Goal: Transaction & Acquisition: Book appointment/travel/reservation

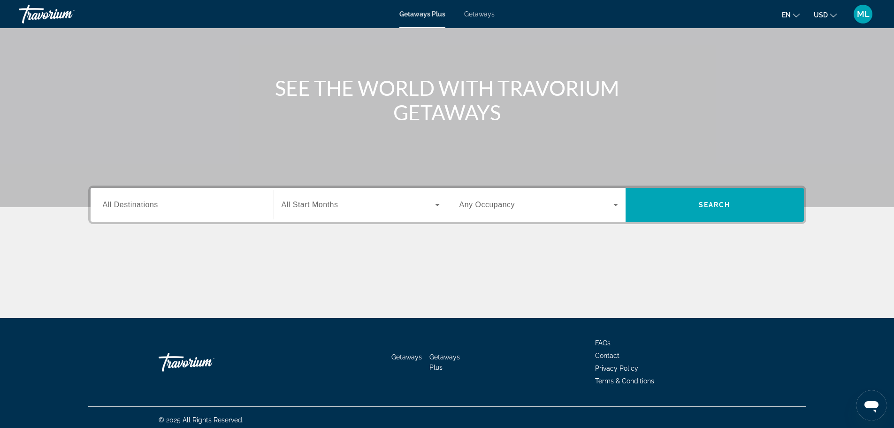
scroll to position [80, 0]
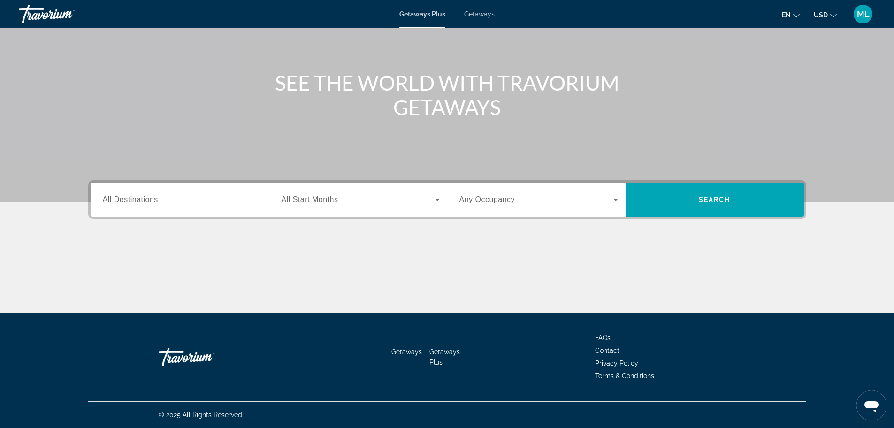
click at [262, 207] on div "Destination All Destinations" at bounding box center [182, 199] width 174 height 27
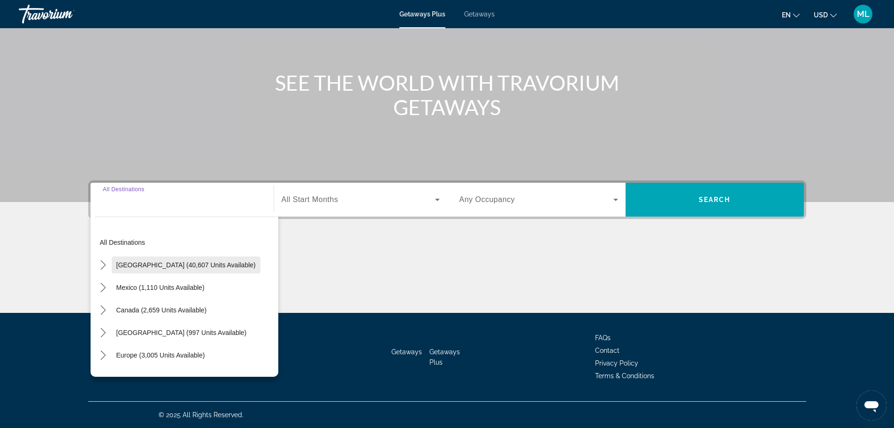
click at [209, 267] on span "[GEOGRAPHIC_DATA] (40,607 units available)" at bounding box center [185, 265] width 139 height 8
type input "**********"
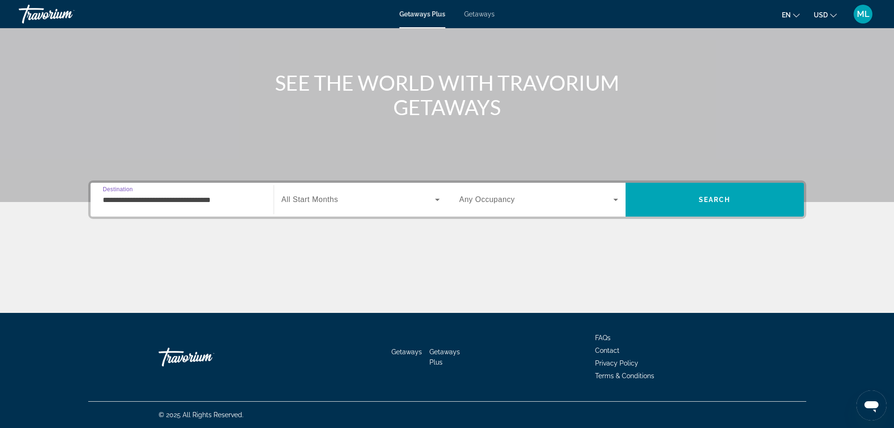
click at [379, 209] on div "Search widget" at bounding box center [361, 199] width 158 height 26
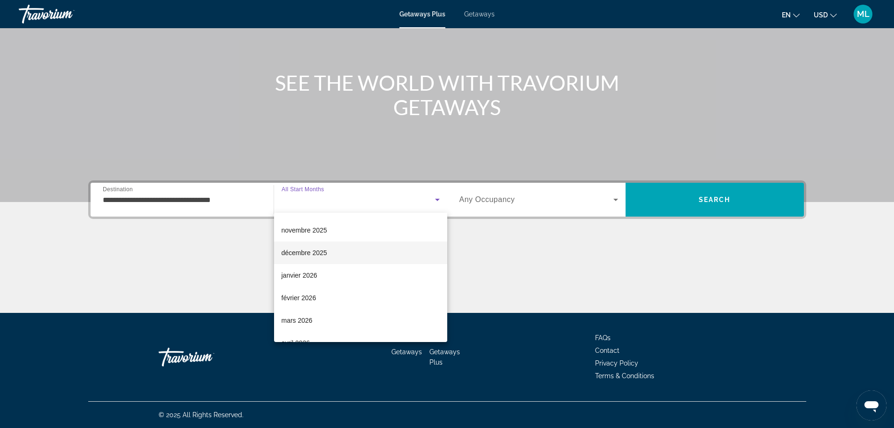
scroll to position [94, 0]
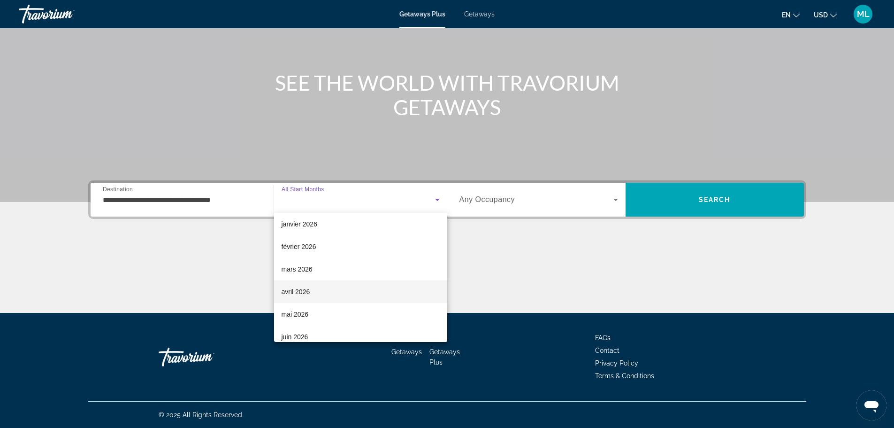
click at [361, 283] on mat-option "avril 2026" at bounding box center [360, 291] width 173 height 23
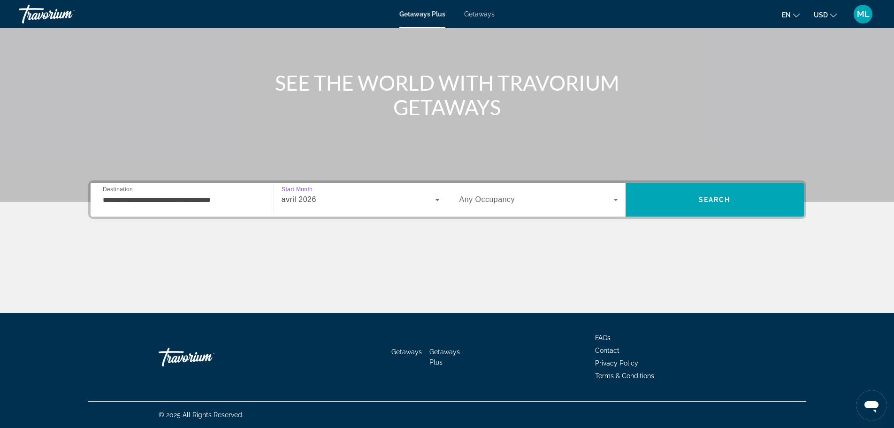
click at [502, 199] on span "Any Occupancy" at bounding box center [488, 199] width 56 height 8
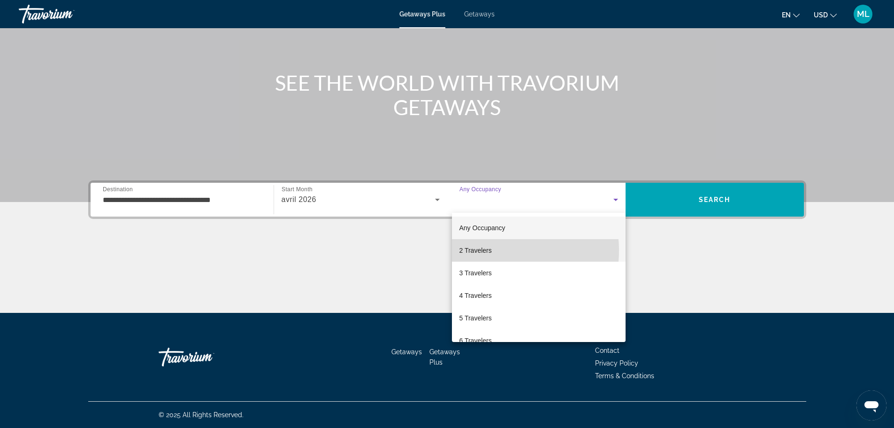
click at [497, 250] on mat-option "2 Travelers" at bounding box center [539, 250] width 174 height 23
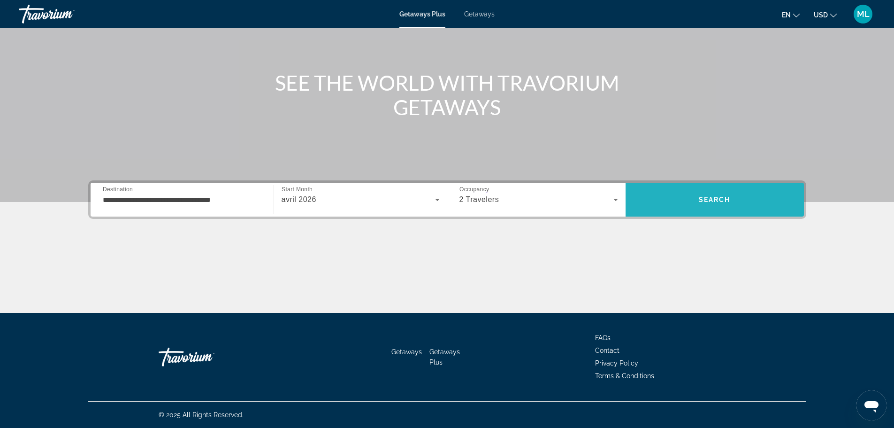
click at [734, 202] on span "Search" at bounding box center [715, 199] width 178 height 23
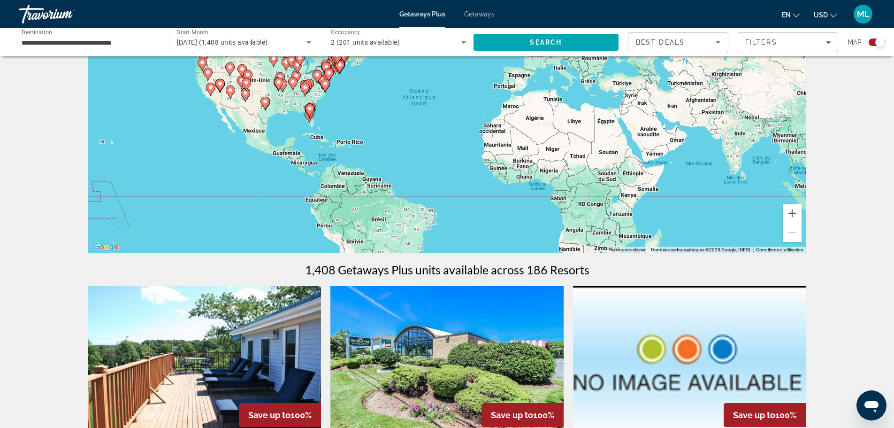
scroll to position [94, 0]
click at [792, 10] on button "en English Español Français Italiano Português русский" at bounding box center [791, 15] width 18 height 14
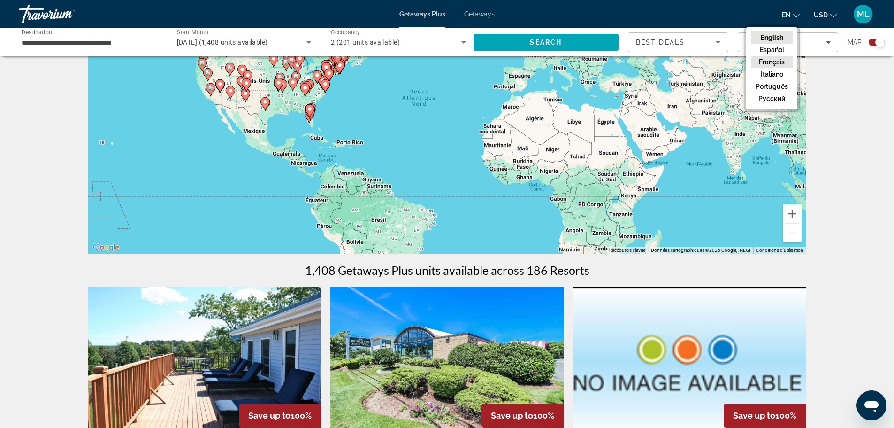
click at [779, 62] on button "Français" at bounding box center [772, 62] width 42 height 12
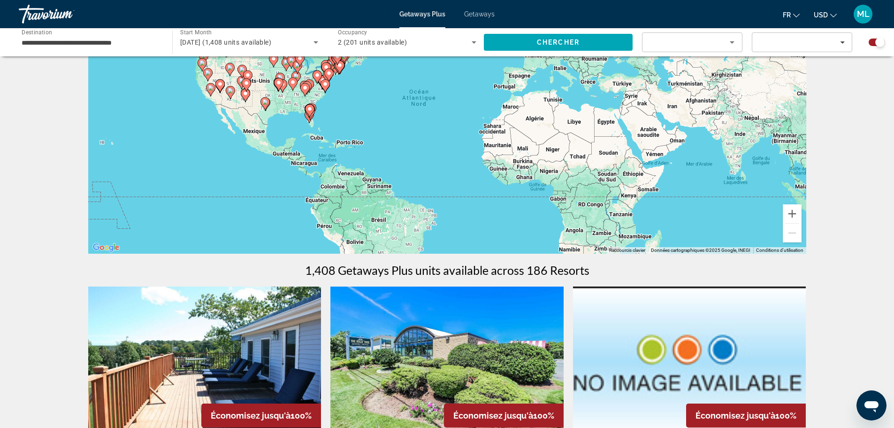
click at [824, 15] on span "USD" at bounding box center [821, 15] width 14 height 8
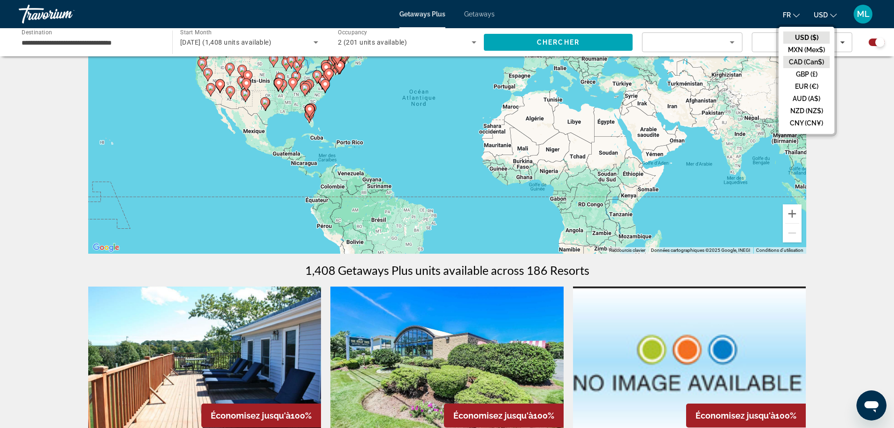
click at [815, 62] on button "CAD (Can$)" at bounding box center [806, 62] width 46 height 12
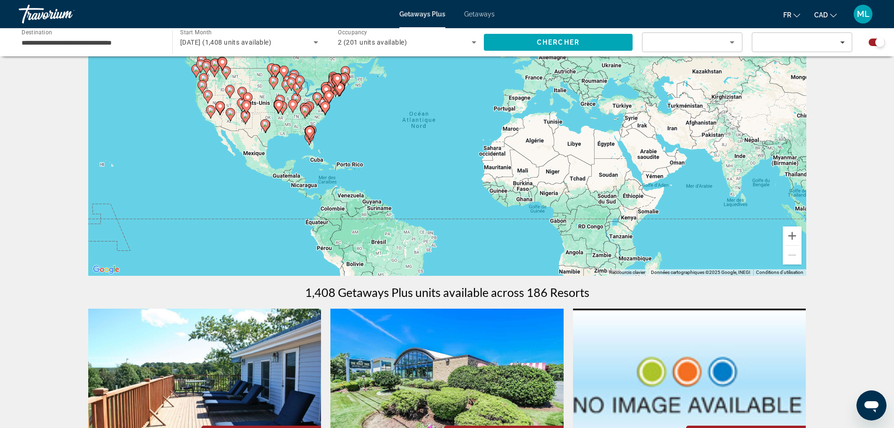
scroll to position [0, 0]
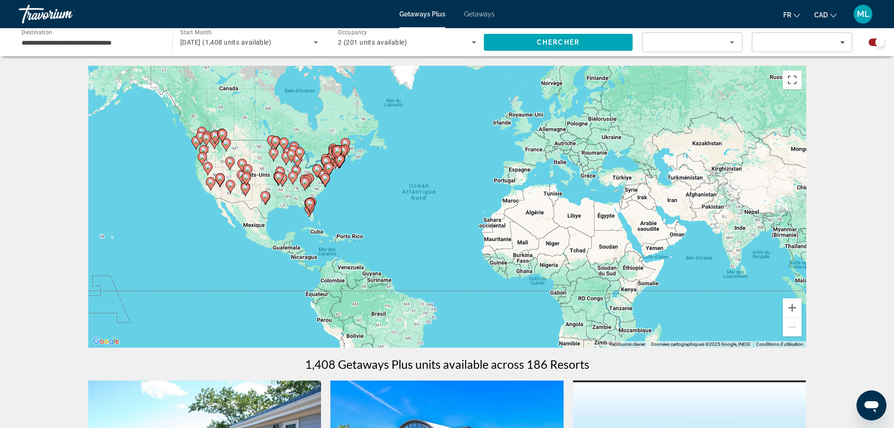
click at [470, 43] on icon "Search widget" at bounding box center [473, 42] width 11 height 11
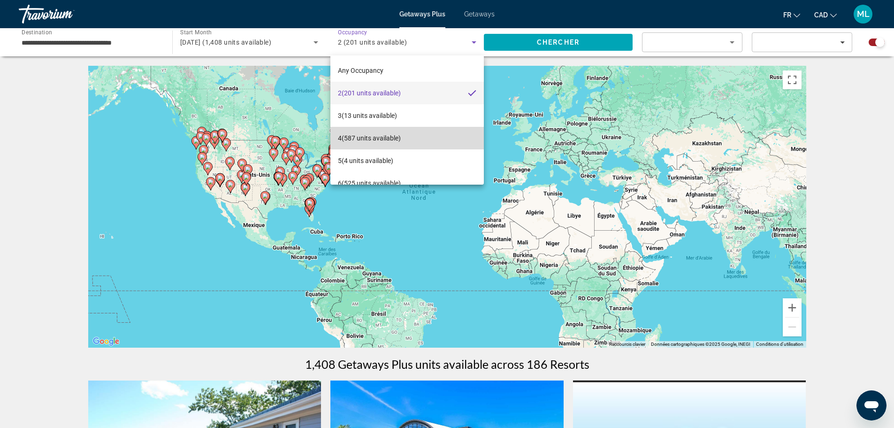
click at [417, 134] on mat-option "4 (587 units available)" at bounding box center [406, 138] width 153 height 23
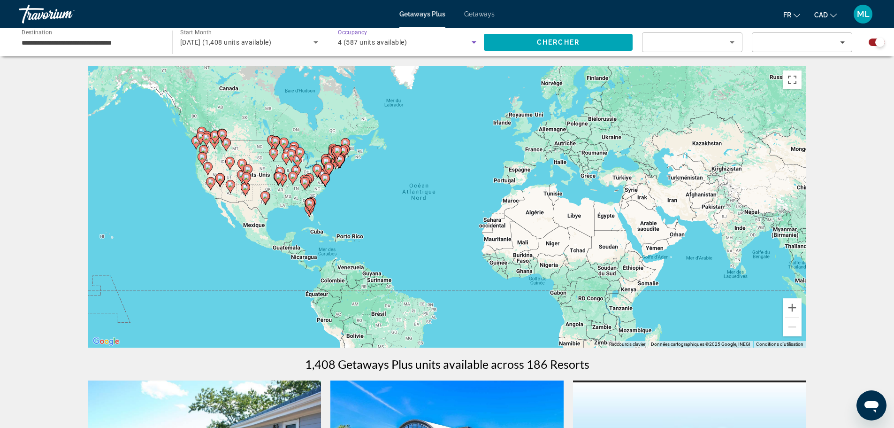
click at [152, 47] on input "**********" at bounding box center [91, 42] width 138 height 11
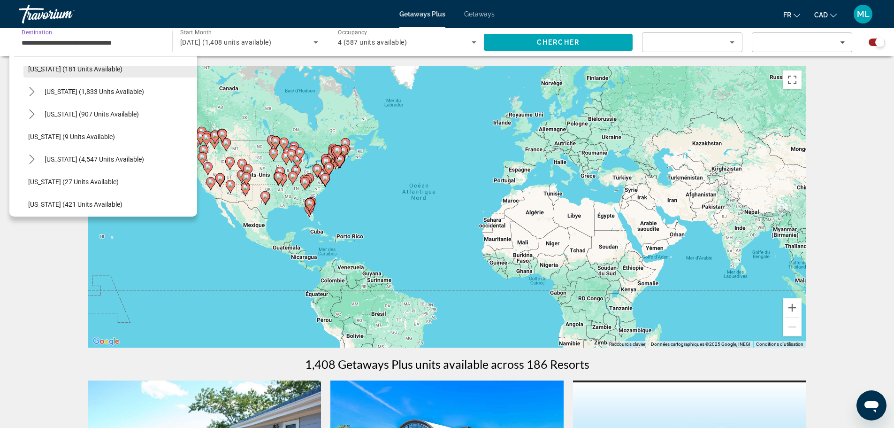
scroll to position [94, 0]
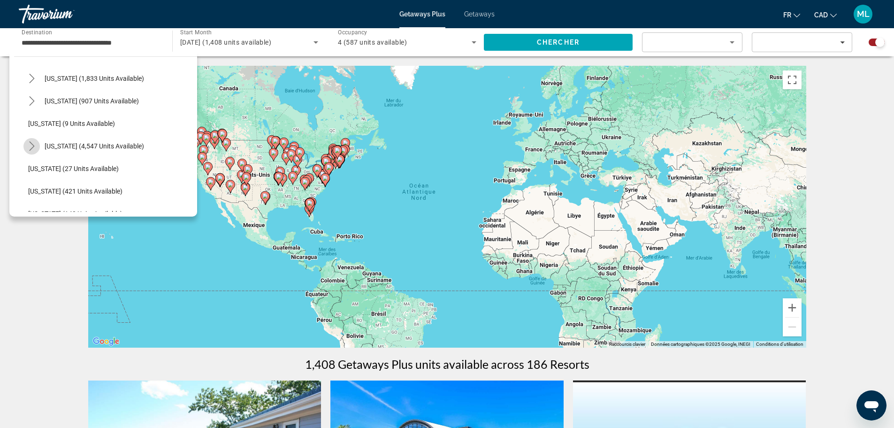
click at [29, 142] on icon "Toggle Florida (4,547 units available) submenu" at bounding box center [31, 145] width 9 height 9
click at [99, 168] on span "[GEOGRAPHIC_DATA] (6,619 units available)" at bounding box center [103, 169] width 130 height 8
type input "**********"
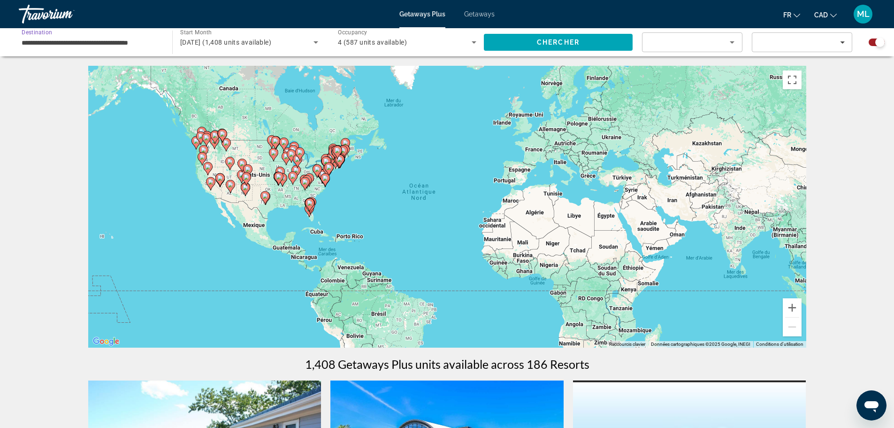
click at [311, 41] on icon "Search widget" at bounding box center [315, 42] width 11 height 11
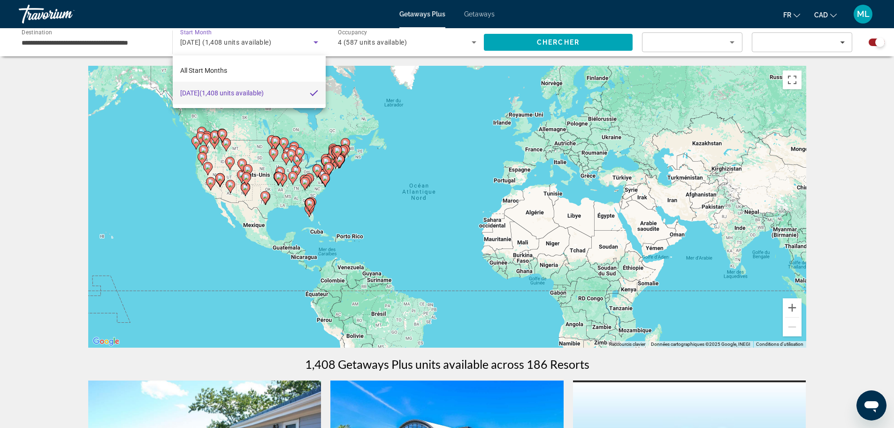
click at [311, 41] on div at bounding box center [447, 214] width 894 height 428
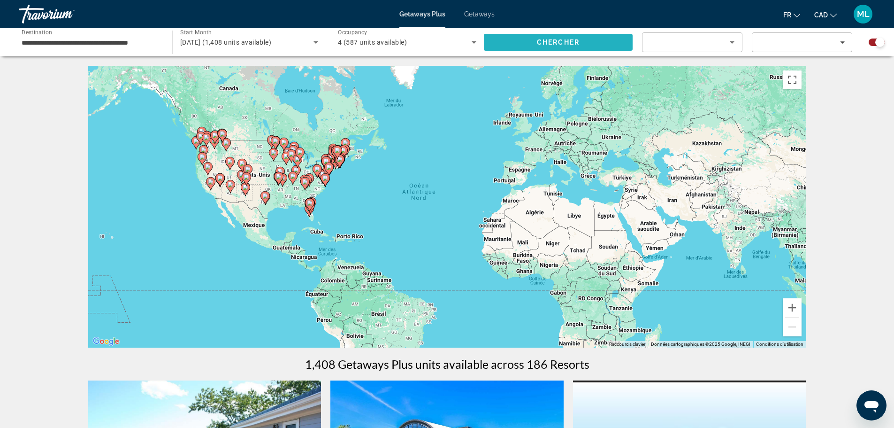
click at [523, 38] on span "Search" at bounding box center [558, 42] width 149 height 23
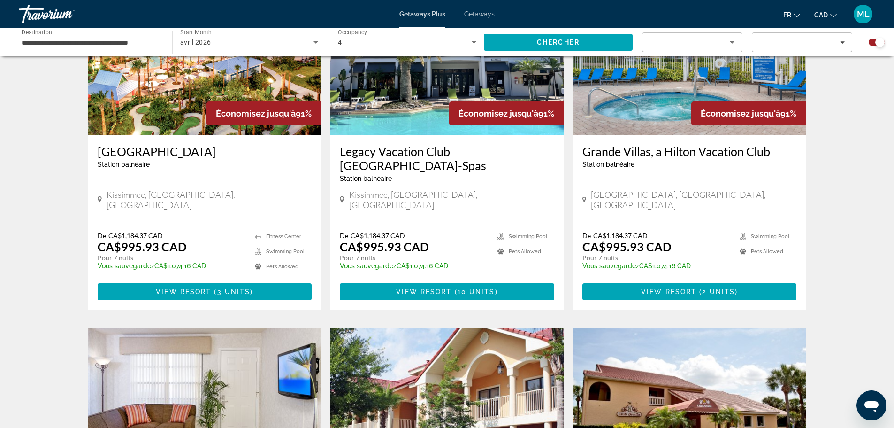
scroll to position [284, 0]
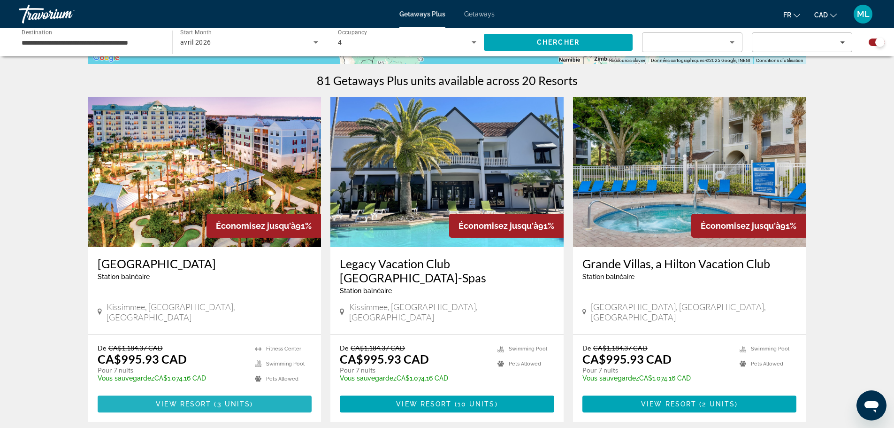
click at [180, 400] on span "View Resort" at bounding box center [183, 404] width 55 height 8
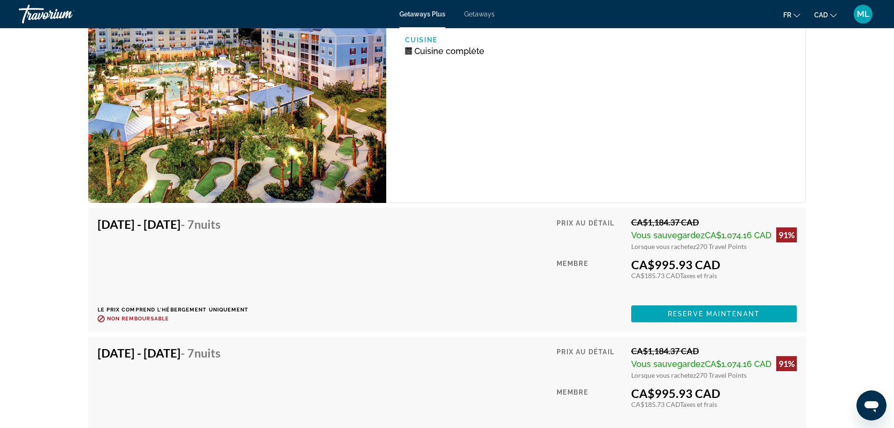
scroll to position [1600, 0]
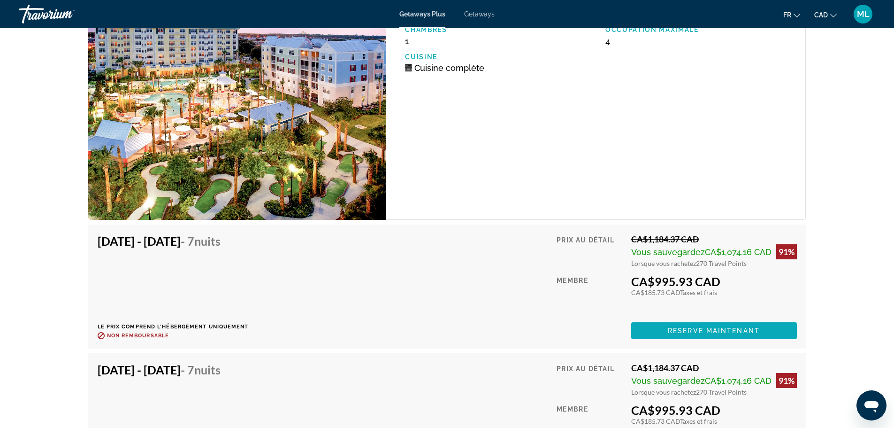
click at [747, 334] on span "Reserve maintenant" at bounding box center [714, 331] width 92 height 8
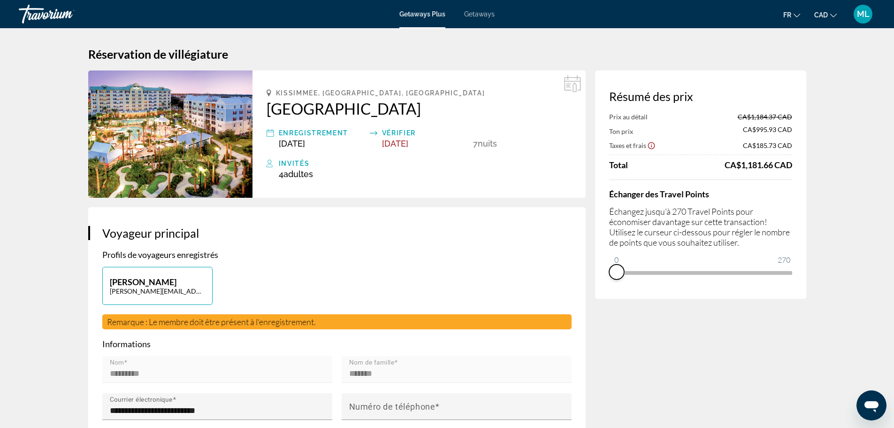
drag, startPoint x: 782, startPoint y: 282, endPoint x: 590, endPoint y: 304, distance: 192.8
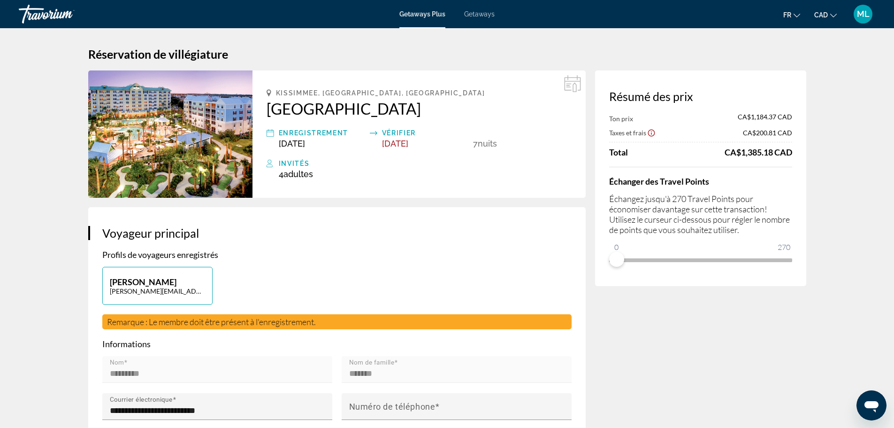
click at [480, 17] on span "Getaways" at bounding box center [479, 14] width 31 height 8
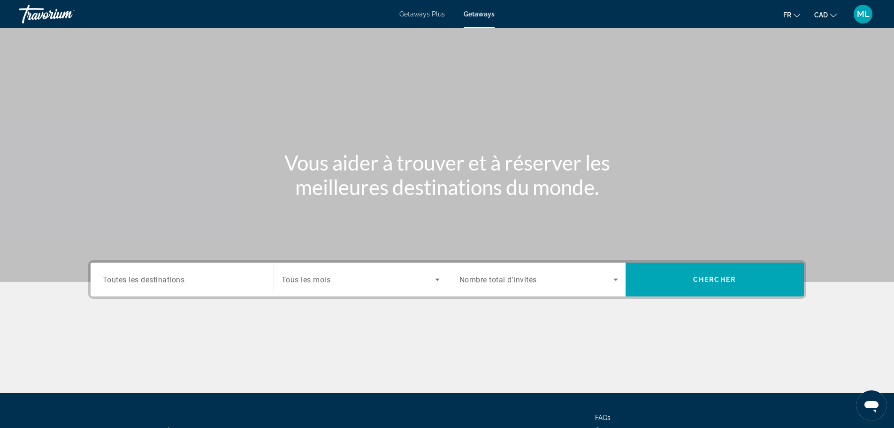
click at [184, 276] on span "Toutes les destinations" at bounding box center [144, 279] width 82 height 9
click at [184, 276] on input "Destination Toutes les destinations" at bounding box center [182, 279] width 159 height 11
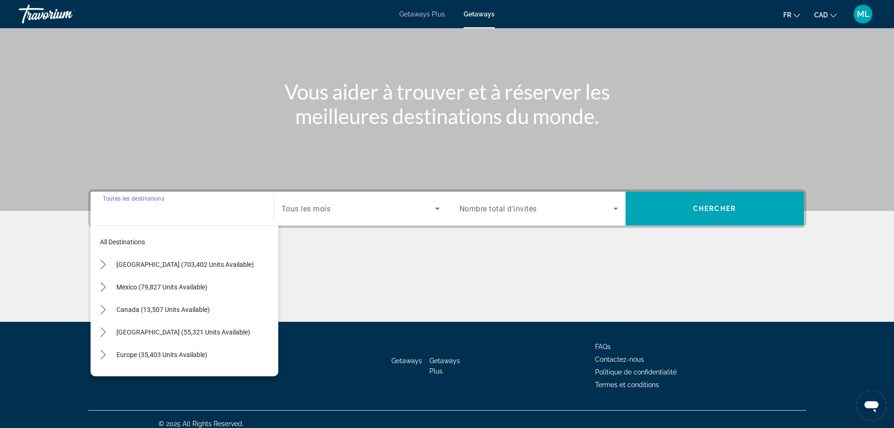
scroll to position [80, 0]
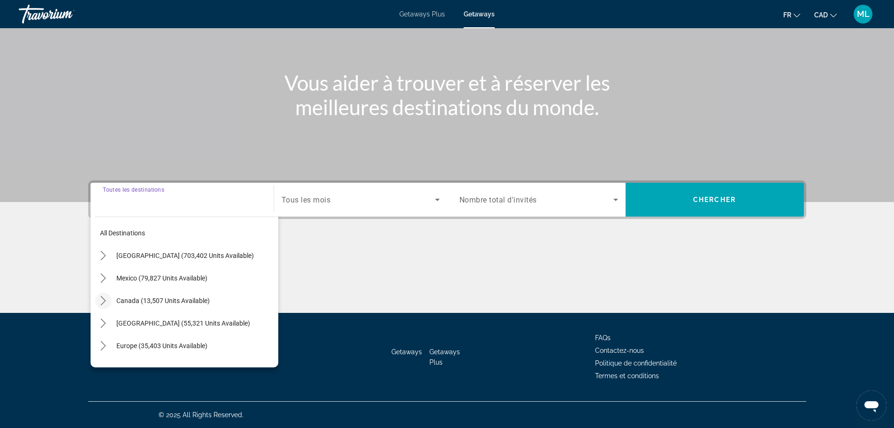
click at [97, 300] on mat-icon "Toggle Canada (13,507 units available) submenu" at bounding box center [103, 300] width 16 height 16
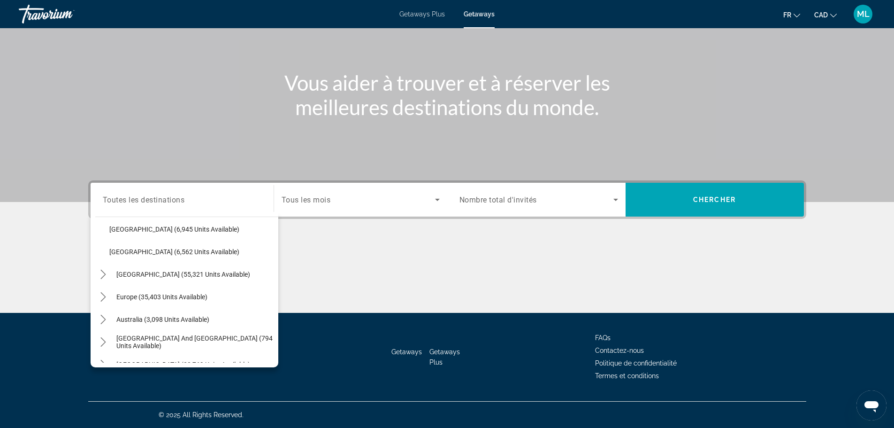
scroll to position [47, 0]
